Goal: Information Seeking & Learning: Learn about a topic

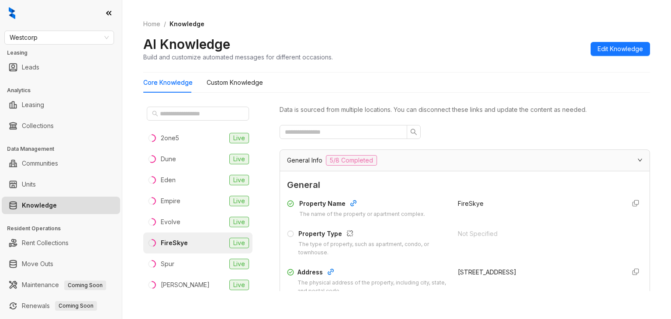
scroll to position [2329, 0]
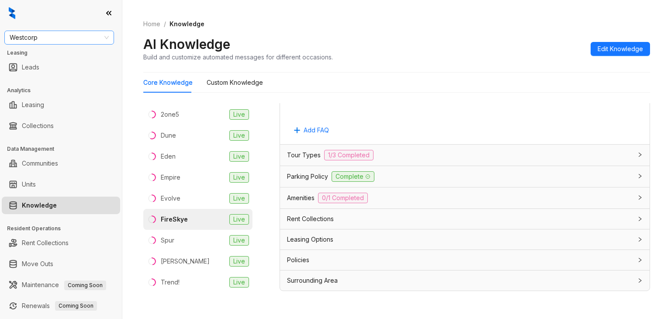
click at [47, 39] on span "Westcorp" at bounding box center [59, 37] width 99 height 13
type input "***"
click at [40, 66] on div "LDG Gateway" at bounding box center [59, 69] width 96 height 10
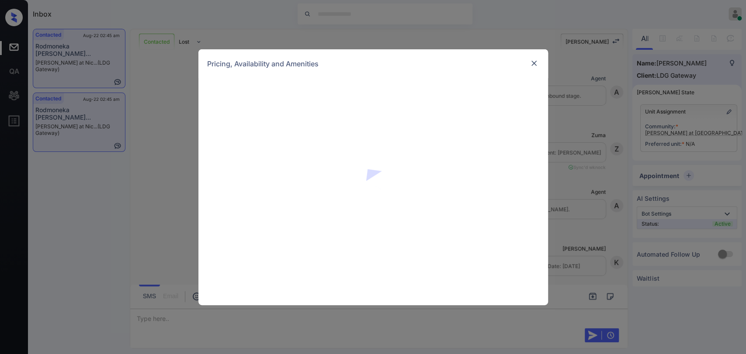
scroll to position [1024, 0]
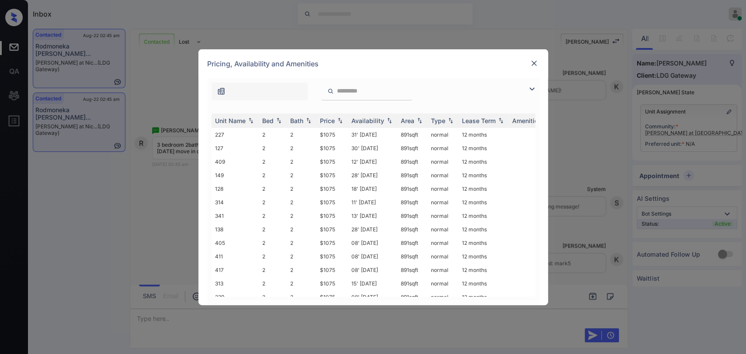
click at [526, 91] on img at bounding box center [531, 89] width 10 height 10
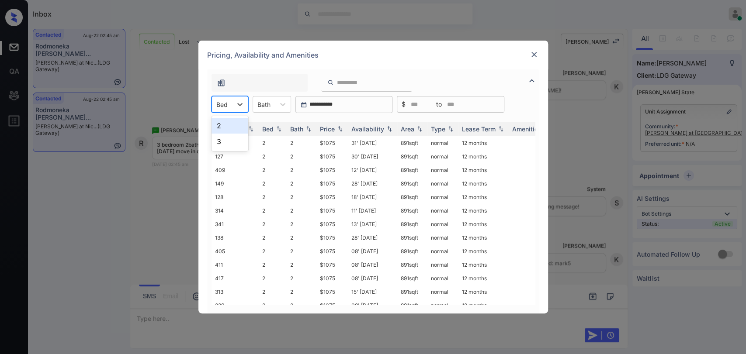
click at [218, 105] on div at bounding box center [221, 104] width 11 height 9
click at [229, 140] on div "3" at bounding box center [229, 142] width 37 height 16
click at [332, 122] on th "Price" at bounding box center [331, 129] width 31 height 14
click at [325, 129] on div "Price" at bounding box center [327, 128] width 15 height 7
click at [329, 139] on td "$1175" at bounding box center [331, 143] width 31 height 14
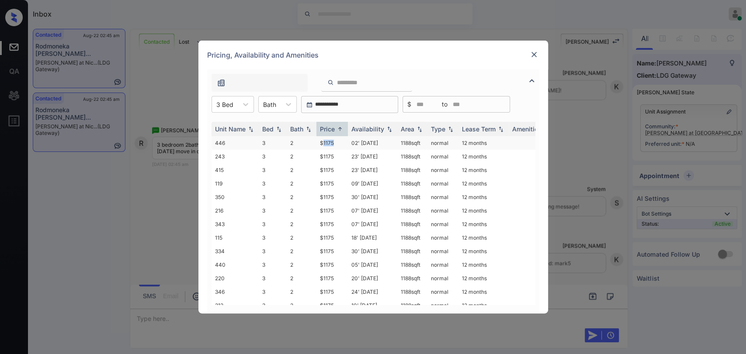
click at [329, 139] on td "$1175" at bounding box center [331, 143] width 31 height 14
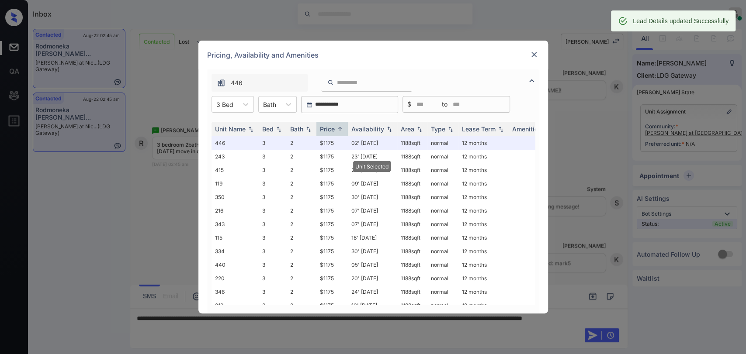
click at [527, 54] on div "Pricing, Availability and Amenities" at bounding box center [372, 55] width 349 height 29
click at [535, 53] on img at bounding box center [533, 54] width 9 height 9
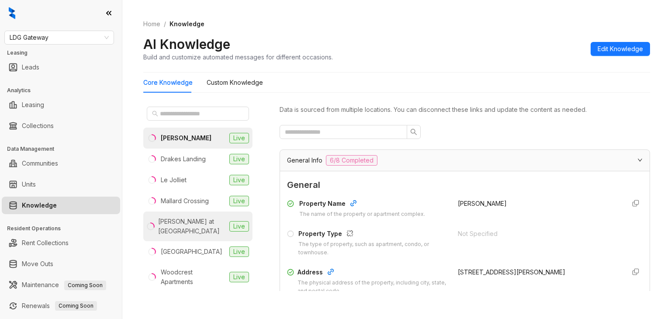
click at [187, 233] on div "Meadows at Nicholson" at bounding box center [192, 226] width 68 height 19
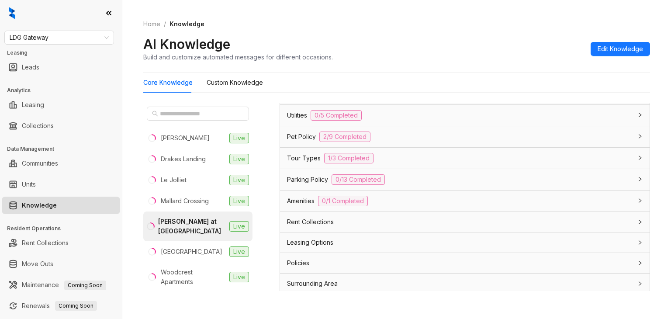
scroll to position [575, 0]
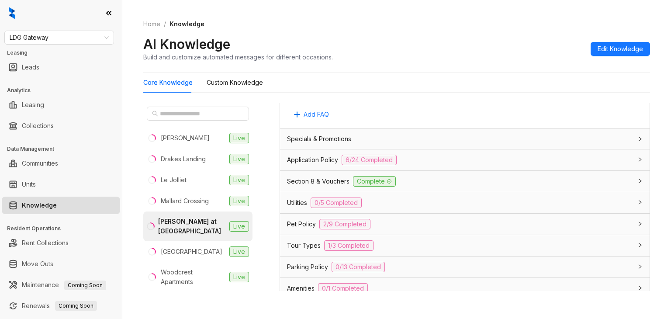
click at [299, 158] on span "Application Policy" at bounding box center [312, 160] width 51 height 10
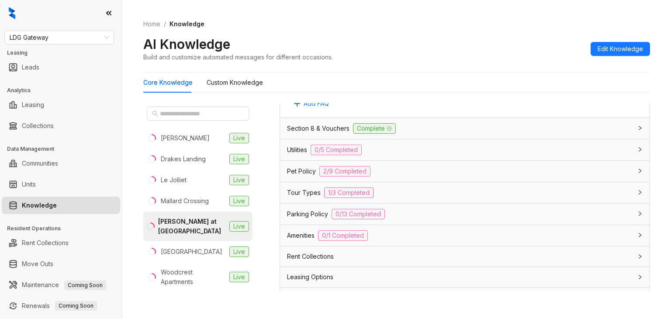
scroll to position [1580, 0]
